Goal: Task Accomplishment & Management: Manage account settings

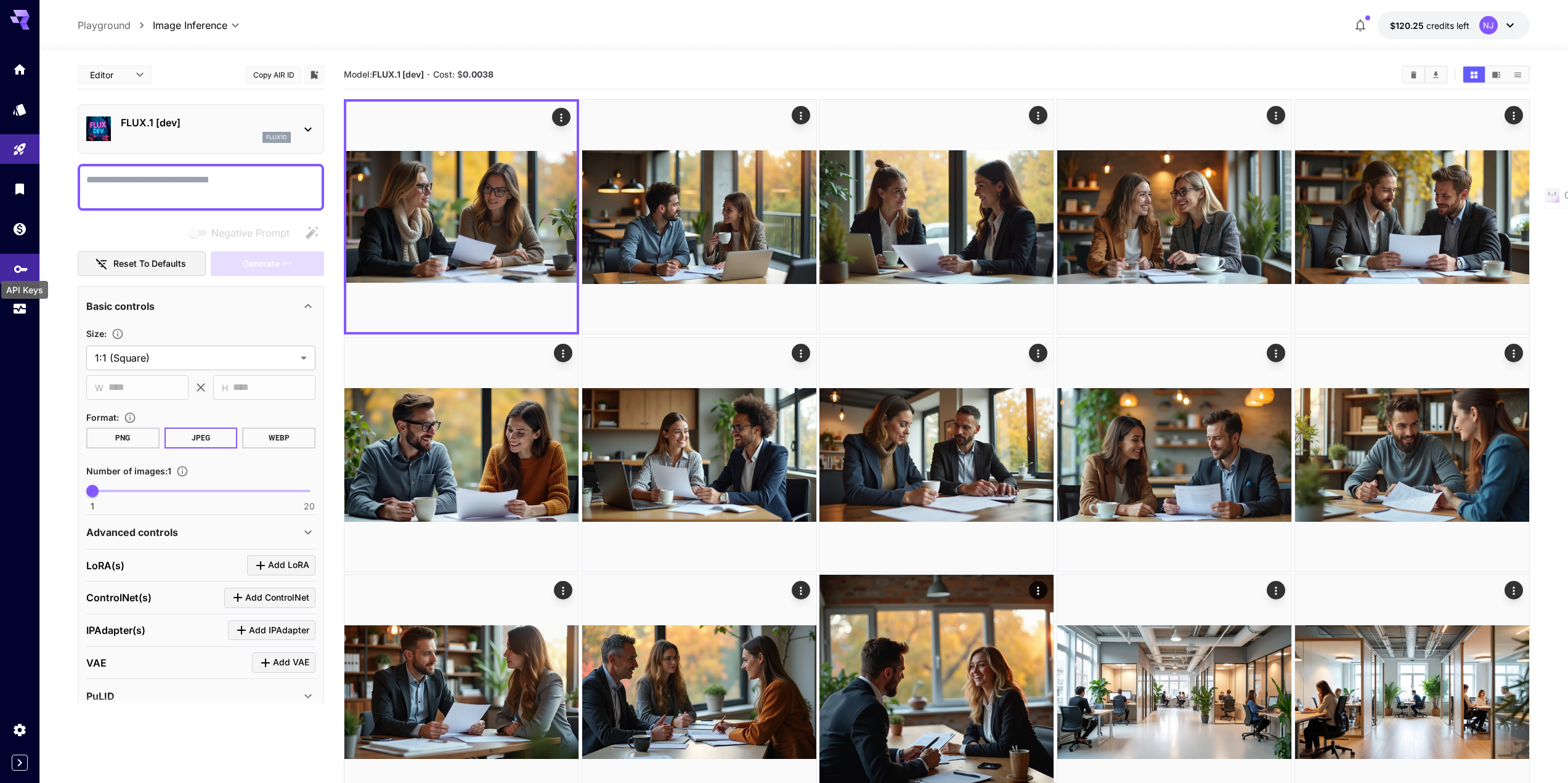
click at [25, 266] on icon "API Keys" at bounding box center [21, 264] width 14 height 7
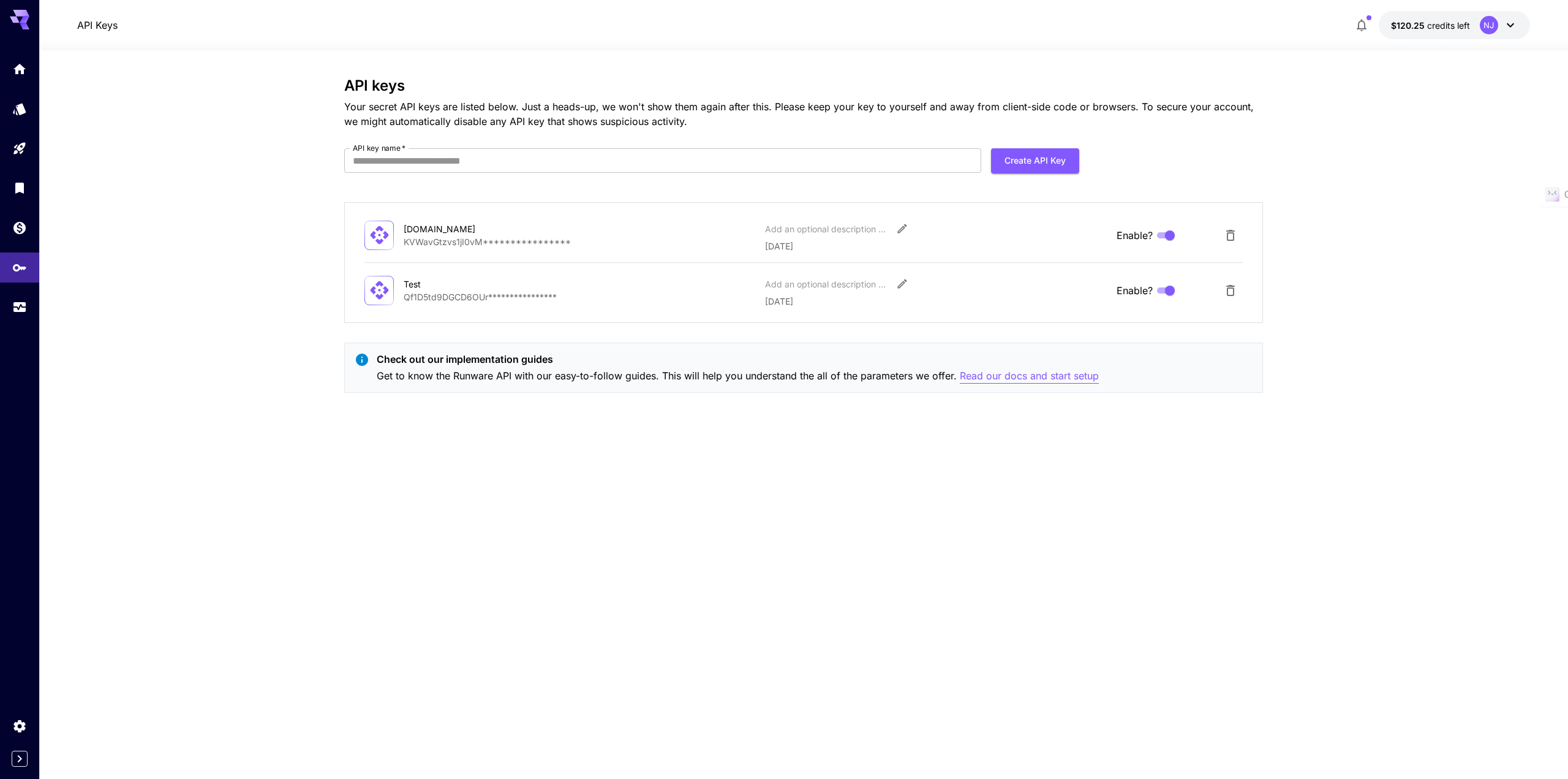
click at [782, 375] on p "Read our docs and start setup" at bounding box center [1029, 376] width 139 height 15
click at [19, 72] on icon "Home" at bounding box center [21, 65] width 15 height 15
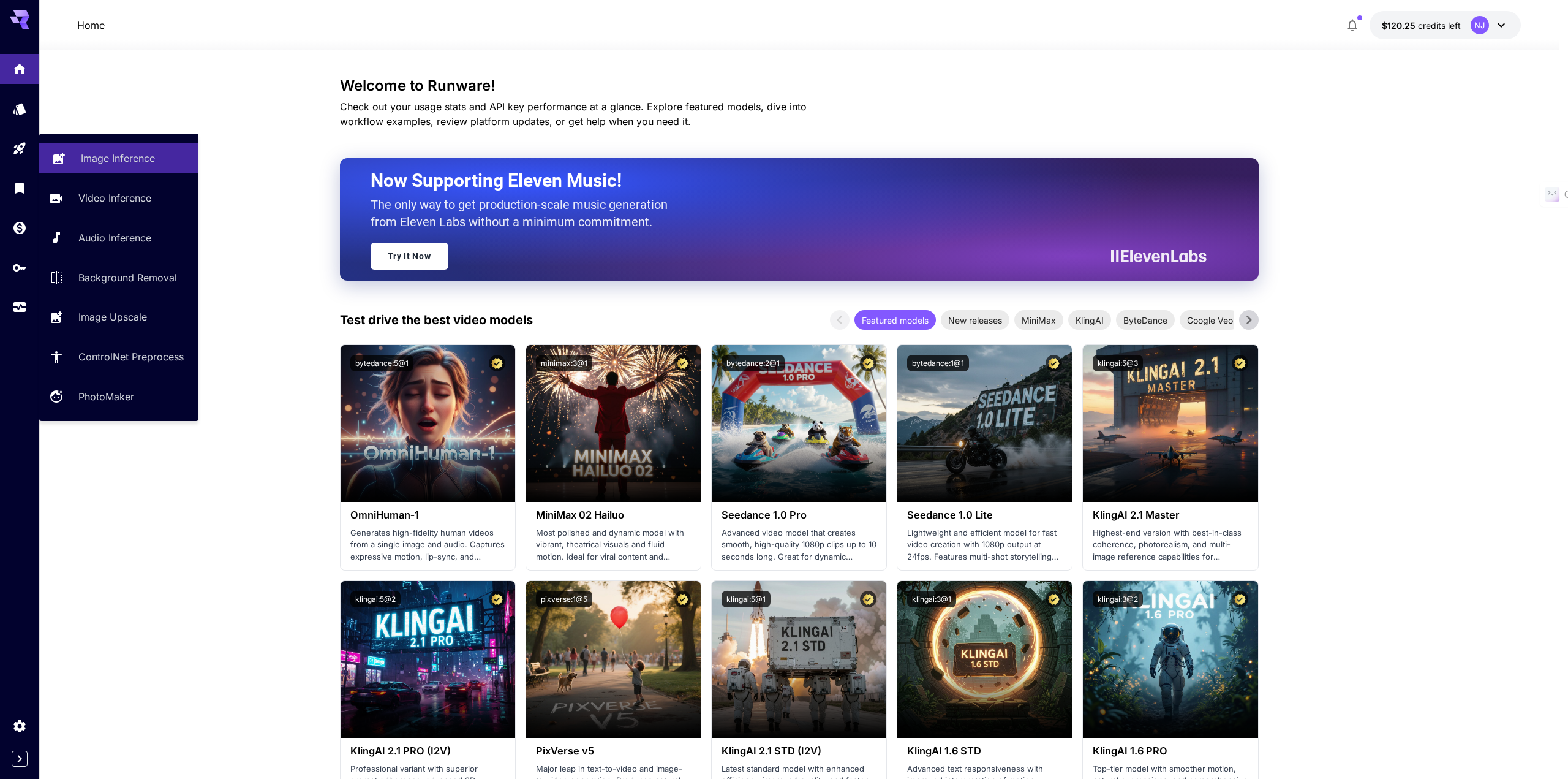
click at [115, 155] on p "Image Inference" at bounding box center [118, 158] width 74 height 15
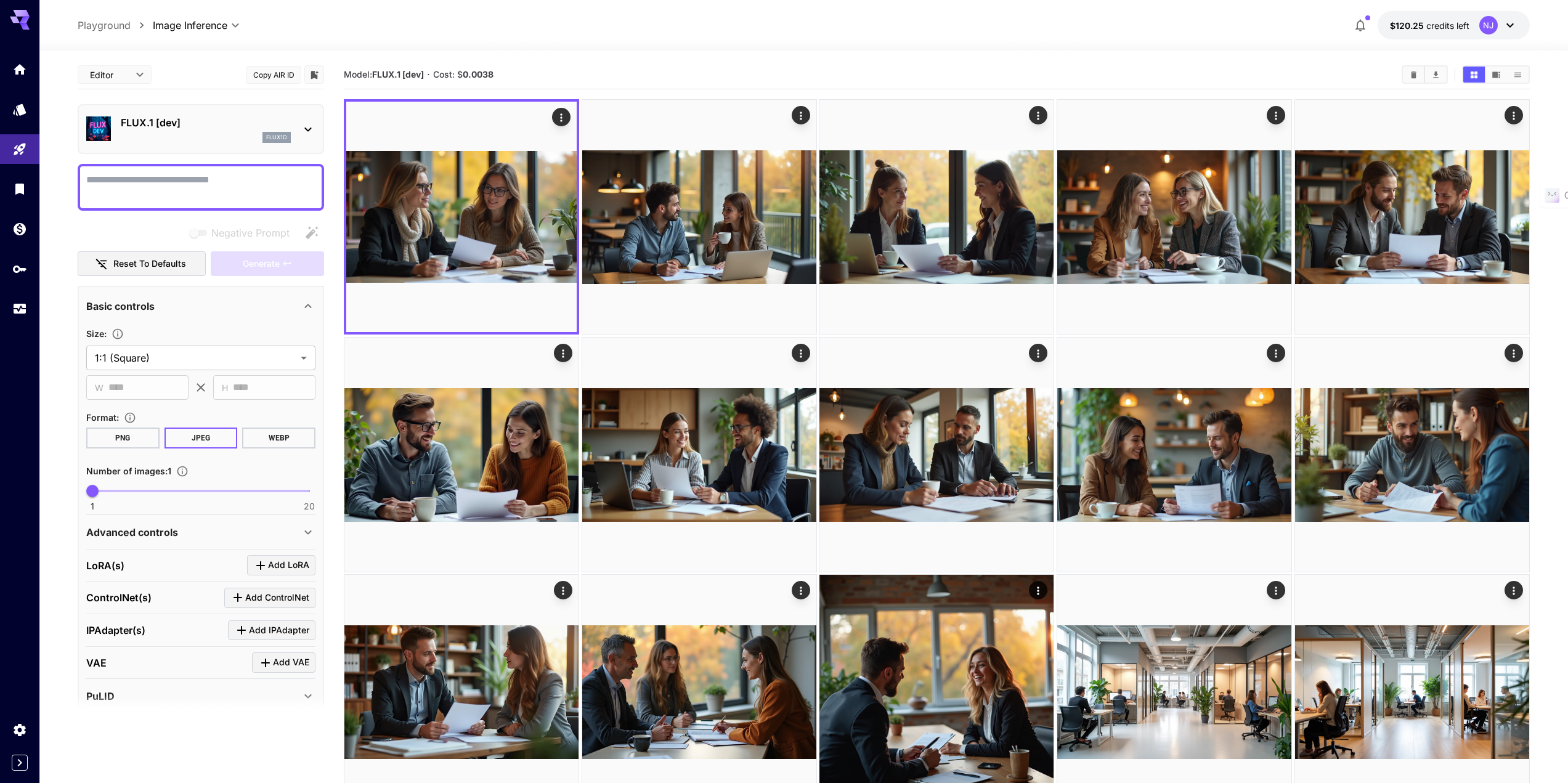
click at [177, 122] on p "FLUX.1 [dev]" at bounding box center [206, 122] width 170 height 15
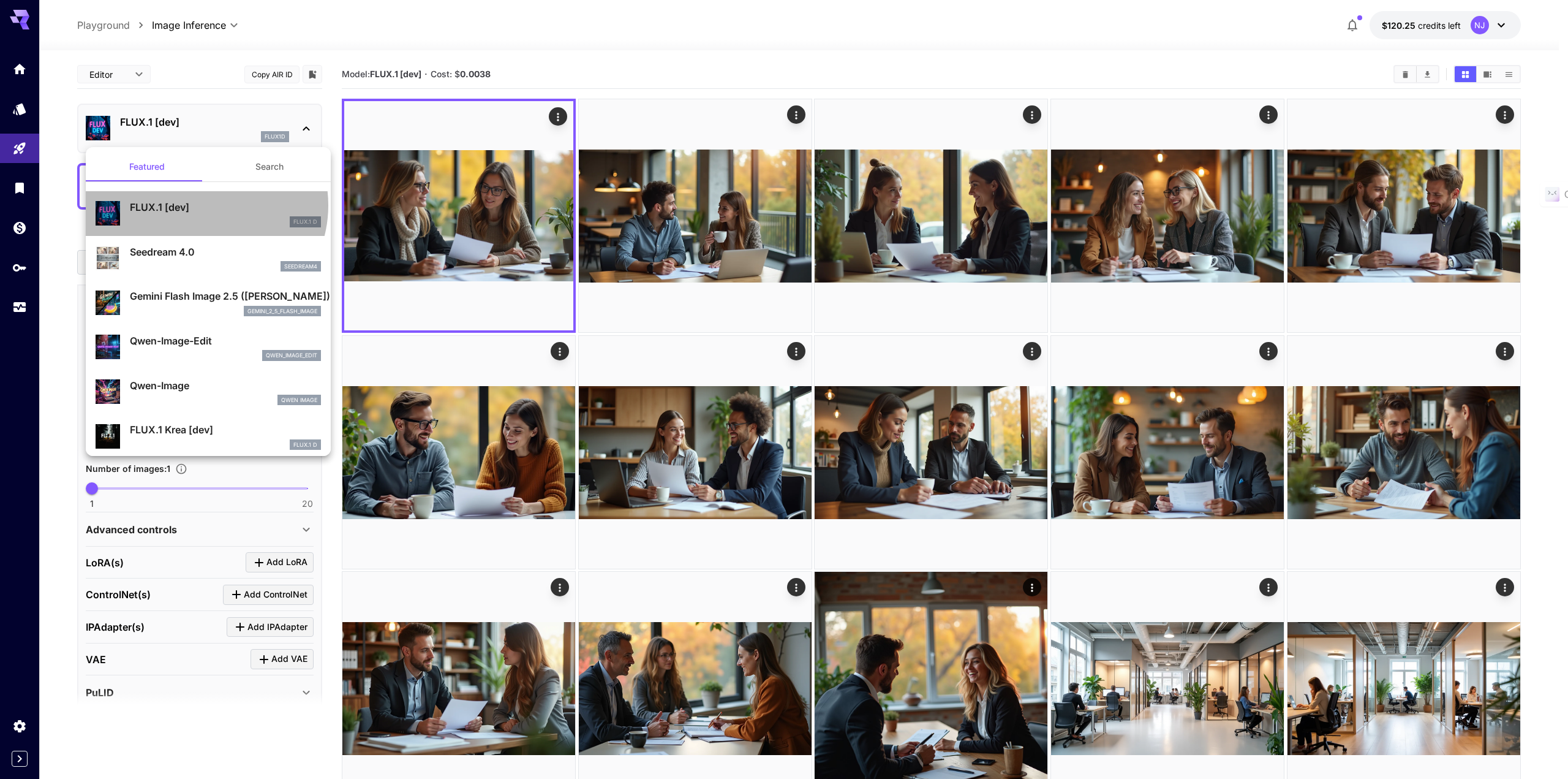
drag, startPoint x: 202, startPoint y: 205, endPoint x: 123, endPoint y: 199, distance: 79.2
click at [123, 199] on div "FLUX.1 [dev] FLUX.1 D" at bounding box center [208, 214] width 226 height 37
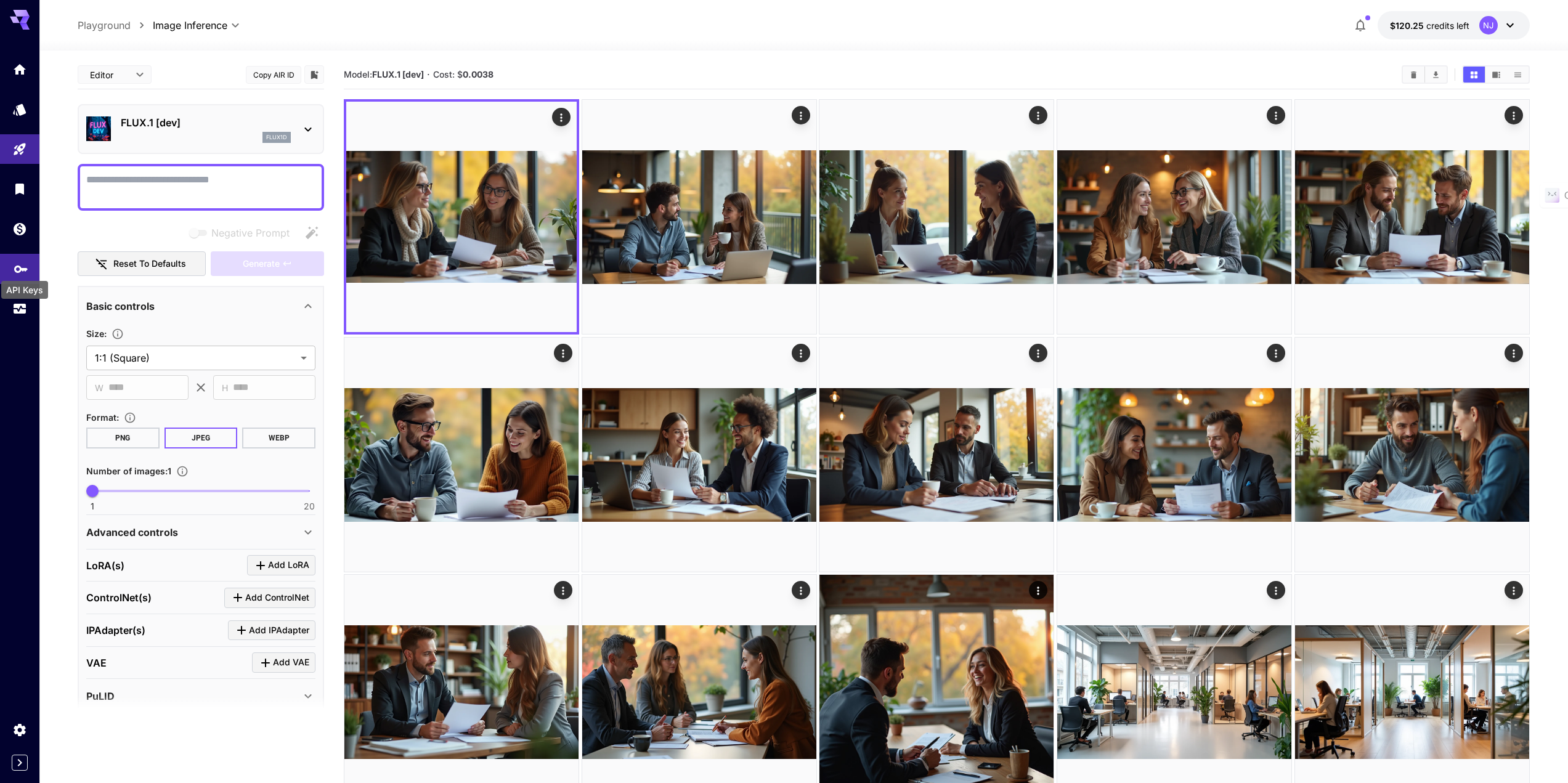
click at [24, 268] on icon "API Keys" at bounding box center [21, 264] width 15 height 15
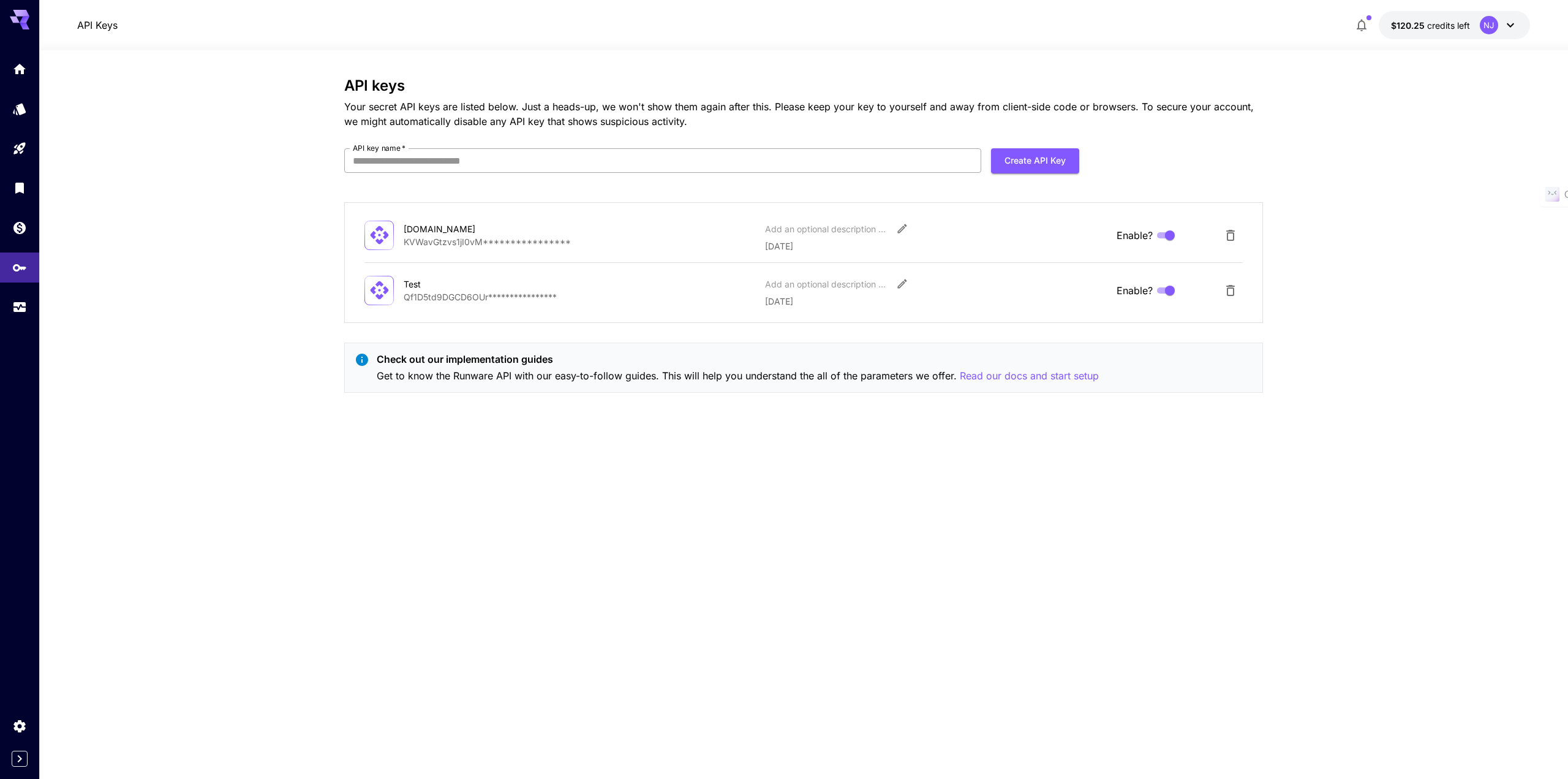
click at [825, 161] on input "API key name   *" at bounding box center [662, 161] width 637 height 24
type input "**********"
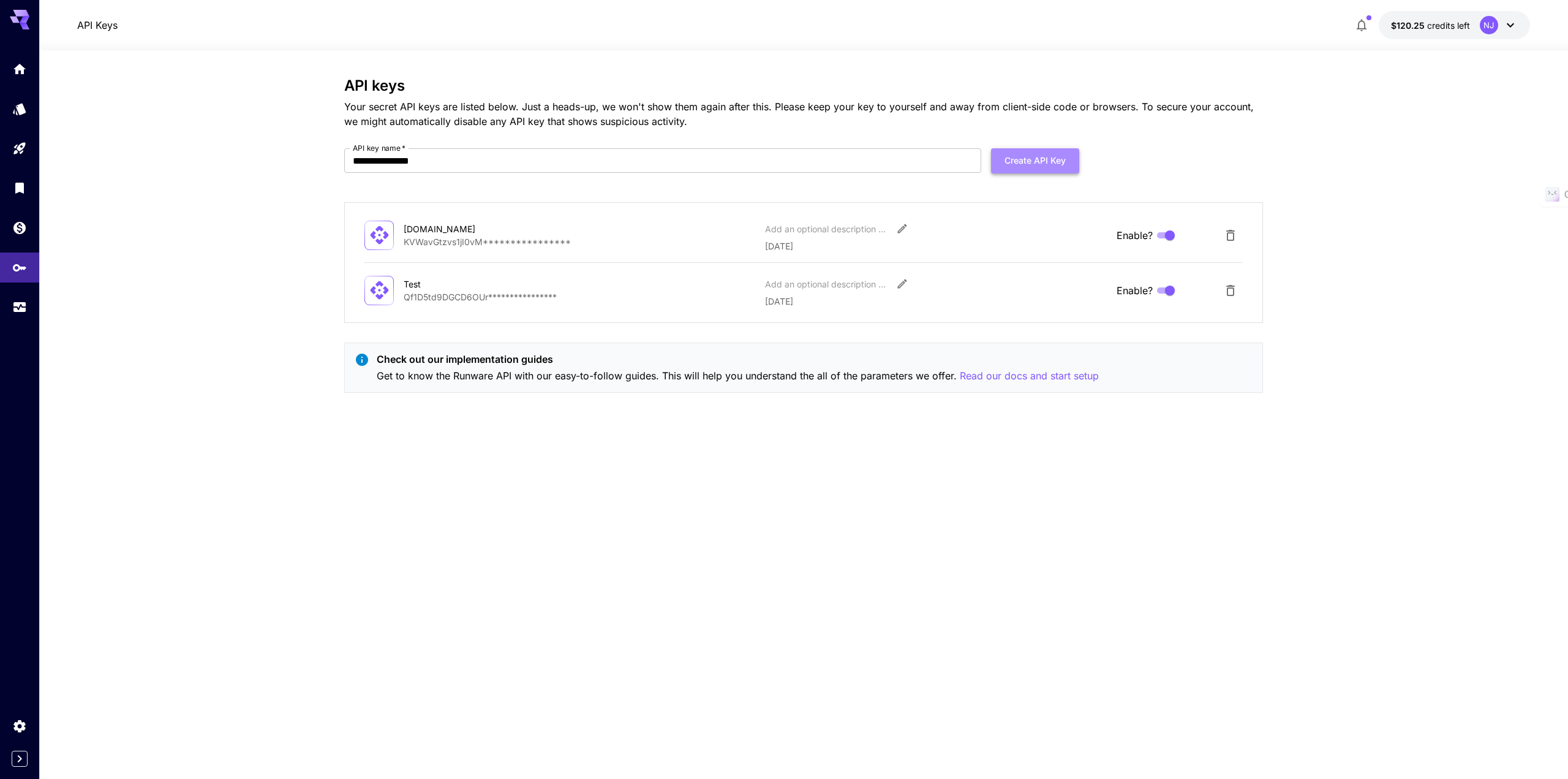
click at [1038, 161] on button "Create API Key" at bounding box center [1034, 161] width 88 height 25
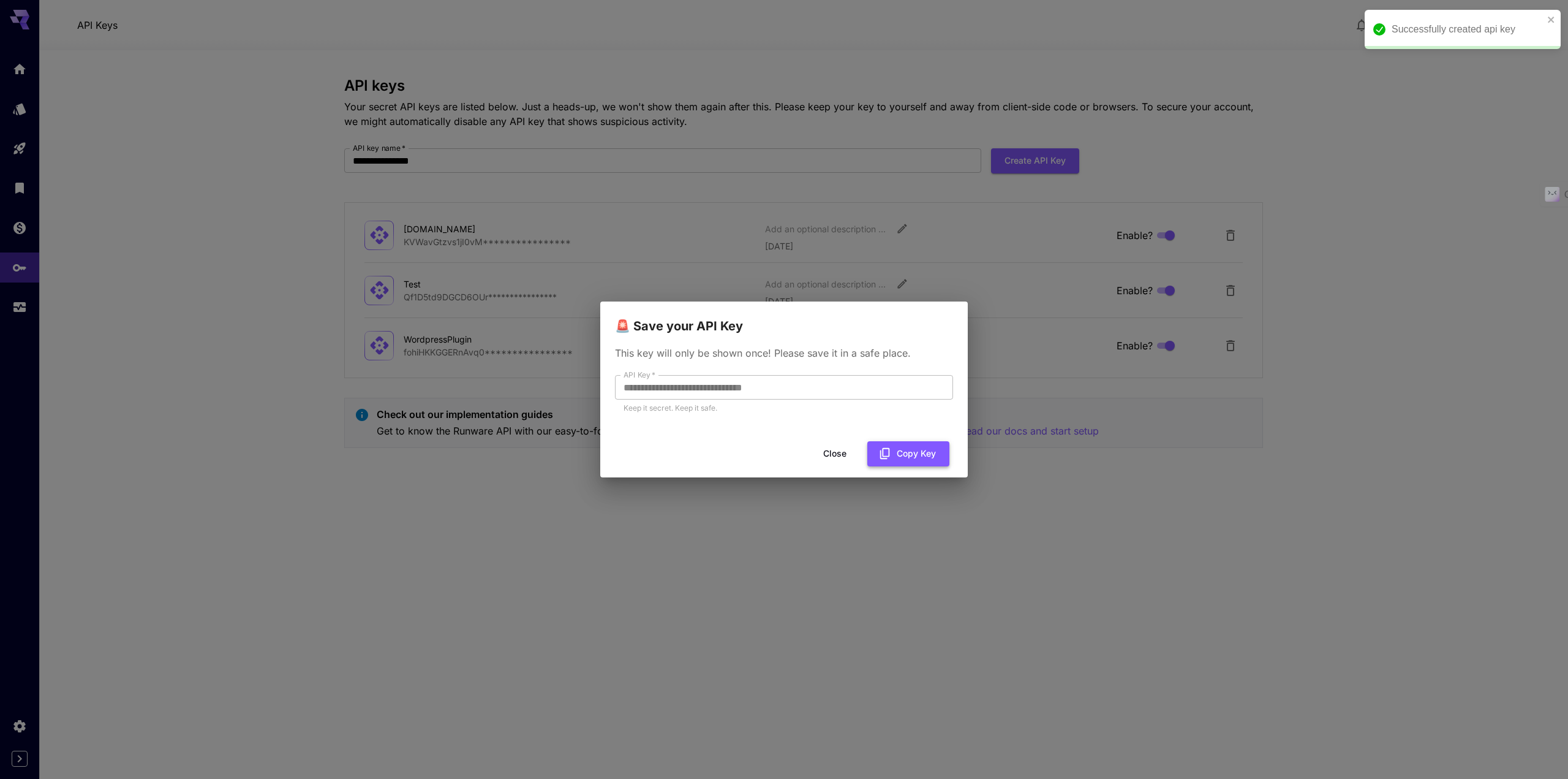
click at [905, 454] on button "Copy Key" at bounding box center [908, 454] width 82 height 25
